Goal: Task Accomplishment & Management: Manage account settings

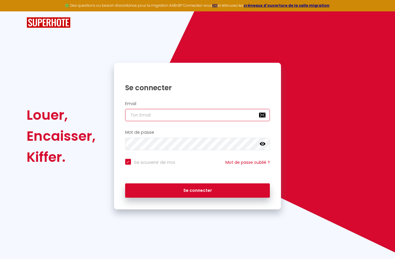
click at [207, 114] on input "email" at bounding box center [197, 115] width 145 height 12
click at [231, 115] on input "email" at bounding box center [197, 115] width 145 height 12
click at [264, 118] on input "email" at bounding box center [197, 115] width 145 height 12
click at [220, 116] on input "email" at bounding box center [197, 115] width 145 height 12
click at [162, 115] on input "email" at bounding box center [197, 115] width 145 height 12
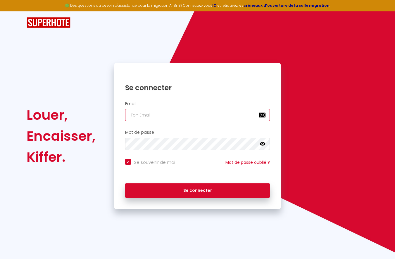
type input "c"
checkbox input "true"
type input "co"
checkbox input "true"
type input "con"
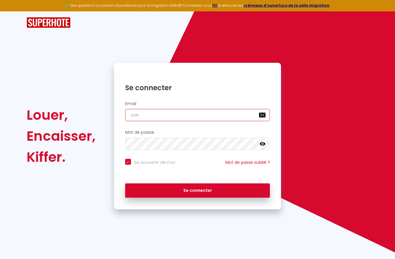
checkbox input "true"
type input "cont"
checkbox input "true"
type input "conta"
checkbox input "true"
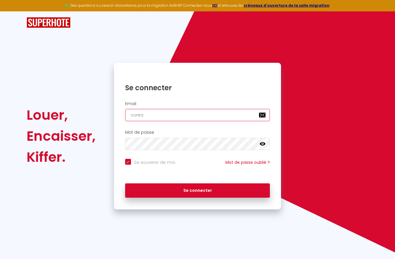
type input "contac"
checkbox input "true"
type input "contact"
checkbox input "true"
type input "contact@"
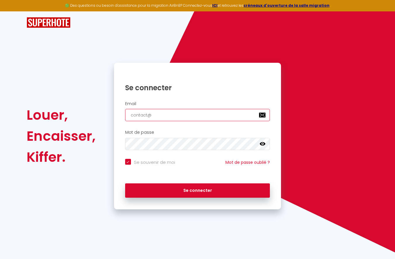
checkbox input "true"
type input "contact@e"
checkbox input "true"
type input "contact@ev"
checkbox input "true"
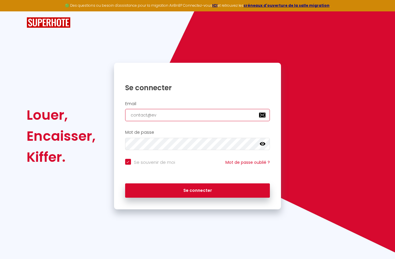
type input "contact@eva"
checkbox input "true"
type input "contact@evas"
checkbox input "true"
type input "contact@evasi"
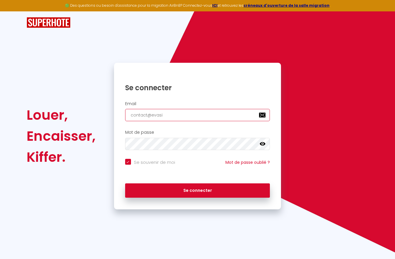
checkbox input "true"
type input "contact@evasio"
checkbox input "true"
type input "contact@evasion"
checkbox input "true"
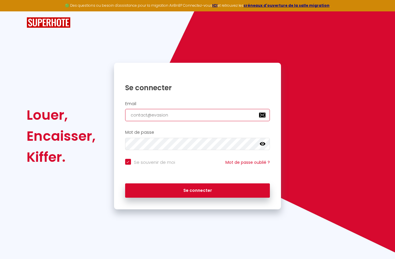
type input "contact@evasions"
checkbox input "true"
type input "contact@evasions-"
checkbox input "true"
type input "contact@evasions-o"
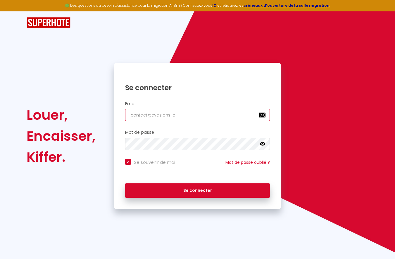
checkbox input "true"
type input "contact@evasions-oc"
checkbox input "true"
type input "contact@evasions-occ"
checkbox input "true"
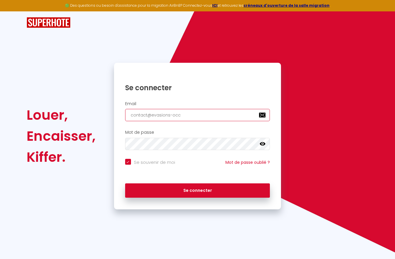
type input "contact@evasions-occi"
checkbox input "true"
type input "contact@evasions-occit"
checkbox input "true"
type input "contact@evasions-occita"
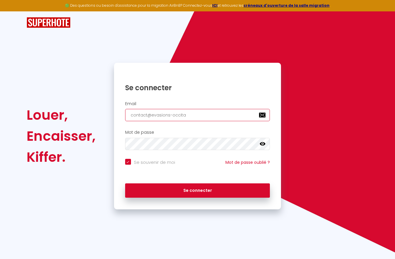
checkbox input "true"
type input "contact@evasions-occitan"
checkbox input "true"
type input "contact@evasions-occitane"
checkbox input "true"
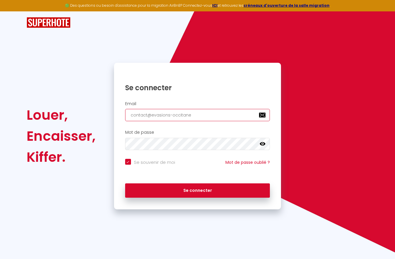
type input "contact@evasions-occitanes"
checkbox input "true"
type input "contact@evasions-occitanes."
checkbox input "true"
type input "contact@evasions-occitanes.c"
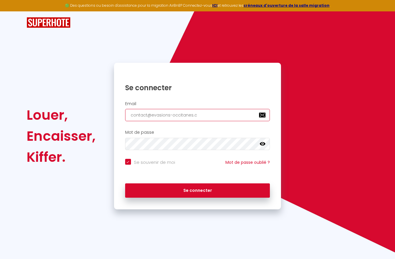
checkbox input "true"
type input "[EMAIL_ADDRESS][DOMAIN_NAME]"
checkbox input "true"
type input "[EMAIL_ADDRESS][DOMAIN_NAME]"
checkbox input "true"
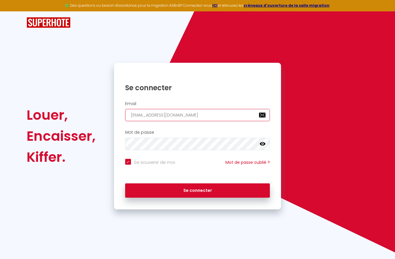
type input "[EMAIL_ADDRESS][DOMAIN_NAME]"
click at [263, 144] on icon at bounding box center [263, 144] width 6 height 4
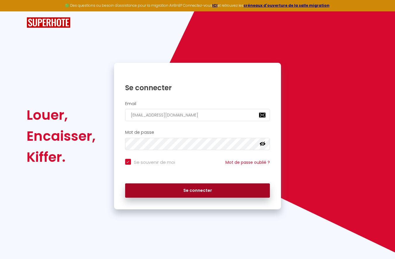
click at [188, 190] on button "Se connecter" at bounding box center [197, 191] width 145 height 15
checkbox input "true"
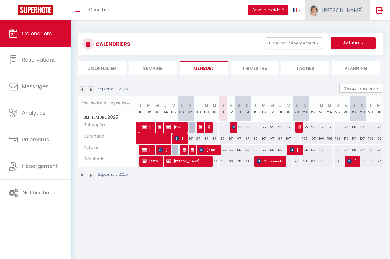
click at [357, 9] on span "[PERSON_NAME]" at bounding box center [342, 10] width 41 height 7
click at [347, 27] on link "Paramètres" at bounding box center [347, 29] width 43 height 10
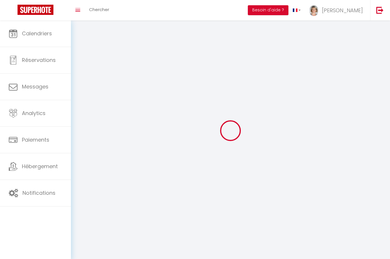
type input "[PERSON_NAME]"
type input "0664892220"
type input "20 Bd Séverine"
type input "31190"
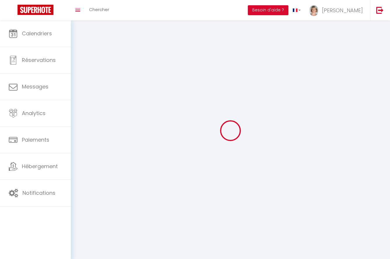
type input "Auterive"
type input "1QuEokO3zLxzhBd9YwJUoCFno"
type input "ExKyXen87ECq1e1FT3NUpPfZt"
type input "1QuEokO3zLxzhBd9YwJUoCFno"
type input "ExKyXen87ECq1e1FT3NUpPfZt"
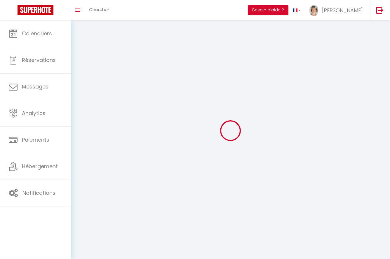
type input "[URL][DOMAIN_NAME]"
select select "28"
select select "fr"
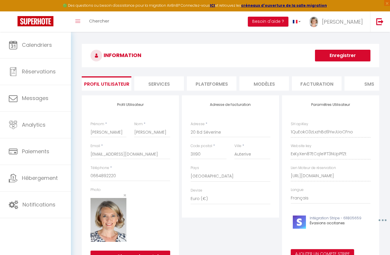
click at [216, 86] on li "Plateformes" at bounding box center [212, 83] width 50 height 14
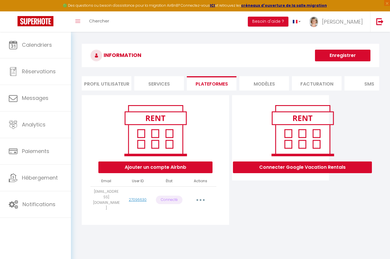
click at [200, 202] on button "button" at bounding box center [201, 200] width 16 height 9
click at [178, 238] on link "Reconnecter le compte" at bounding box center [175, 234] width 65 height 10
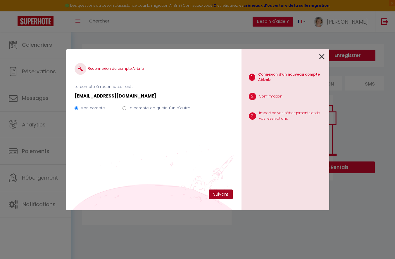
click at [223, 192] on button "Suivant" at bounding box center [221, 195] width 24 height 10
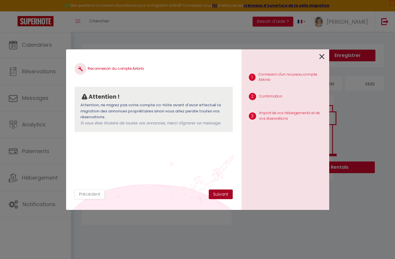
click at [223, 195] on button "Suivant" at bounding box center [221, 195] width 24 height 10
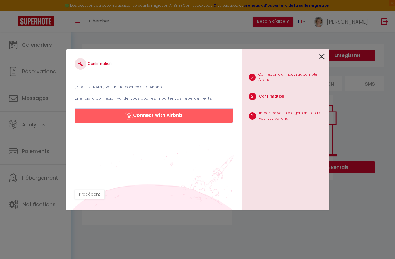
click at [190, 115] on button "Connect with Airbnb" at bounding box center [154, 116] width 158 height 14
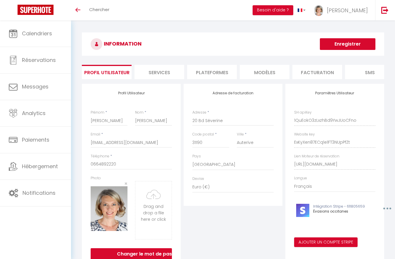
select select "28"
select select "fr"
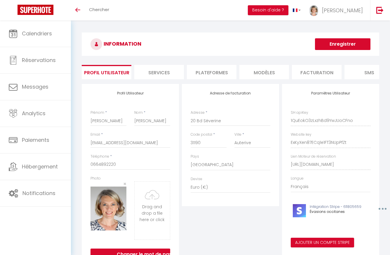
click at [216, 72] on li "Plateformes" at bounding box center [212, 72] width 50 height 14
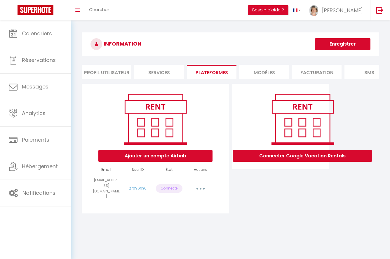
click at [175, 192] on p "Connecté" at bounding box center [169, 188] width 27 height 8
click at [201, 190] on icon "button" at bounding box center [201, 189] width 2 height 2
click at [167, 189] on p "Connecté" at bounding box center [169, 188] width 27 height 8
click at [202, 187] on button "button" at bounding box center [201, 188] width 16 height 9
click at [182, 224] on link "Reconnecter le compte" at bounding box center [175, 223] width 65 height 10
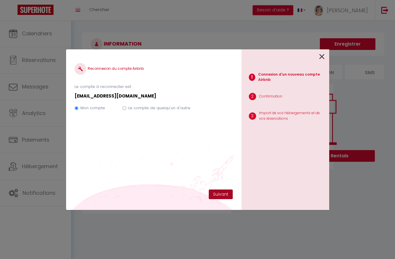
click at [224, 194] on button "Suivant" at bounding box center [221, 195] width 24 height 10
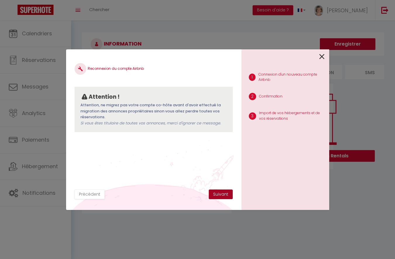
click at [224, 194] on button "Suivant" at bounding box center [221, 195] width 24 height 10
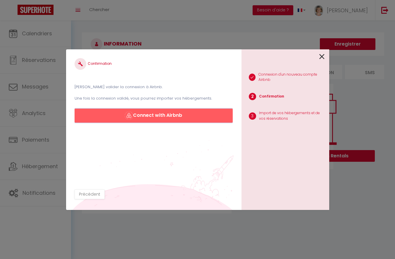
click at [193, 120] on button "Connect with Airbnb" at bounding box center [154, 116] width 158 height 14
click at [187, 117] on button "Connect with Airbnb" at bounding box center [154, 116] width 158 height 14
click at [140, 113] on button "Connect with Airbnb" at bounding box center [154, 116] width 158 height 14
click at [145, 112] on button "Connect with Airbnb" at bounding box center [154, 116] width 158 height 14
click at [322, 57] on icon at bounding box center [321, 56] width 5 height 9
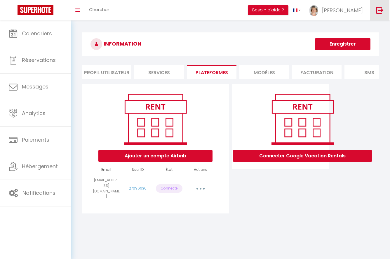
click at [379, 12] on img at bounding box center [380, 9] width 7 height 7
